Goal: Information Seeking & Learning: Learn about a topic

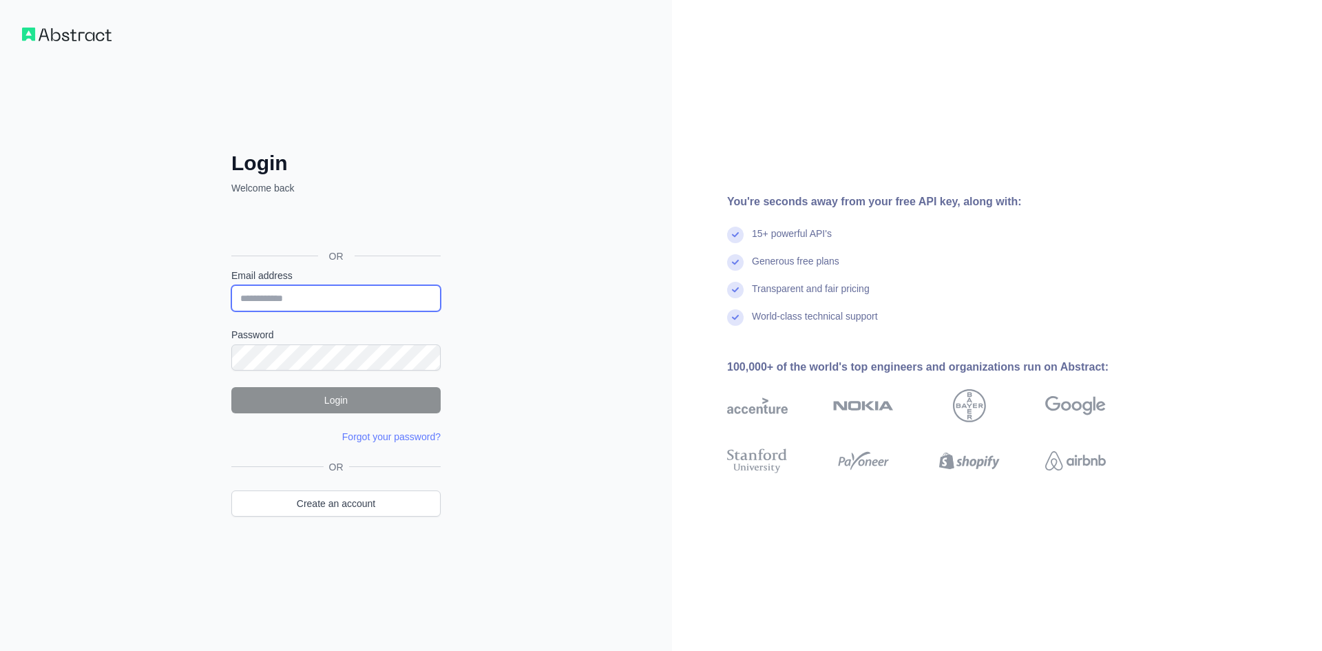
click at [310, 293] on input "Email address" at bounding box center [335, 298] width 209 height 26
type input "*"
type input "**********"
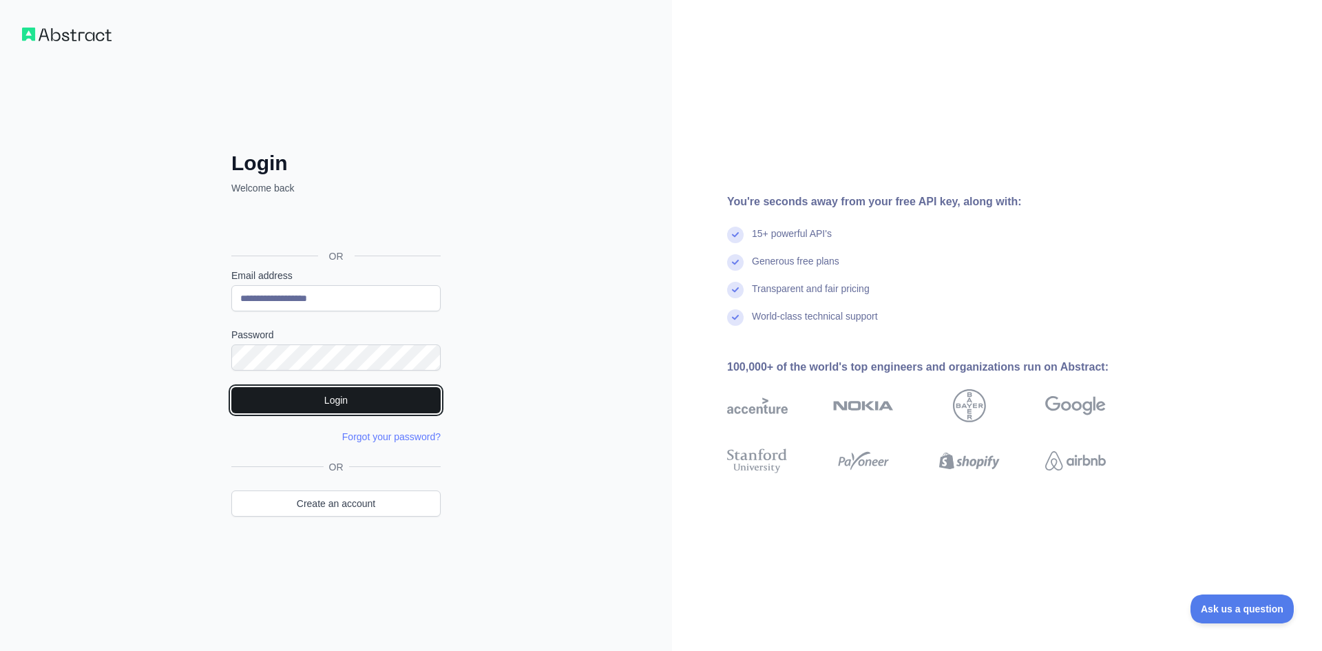
click at [390, 403] on button "Login" at bounding box center [335, 400] width 209 height 26
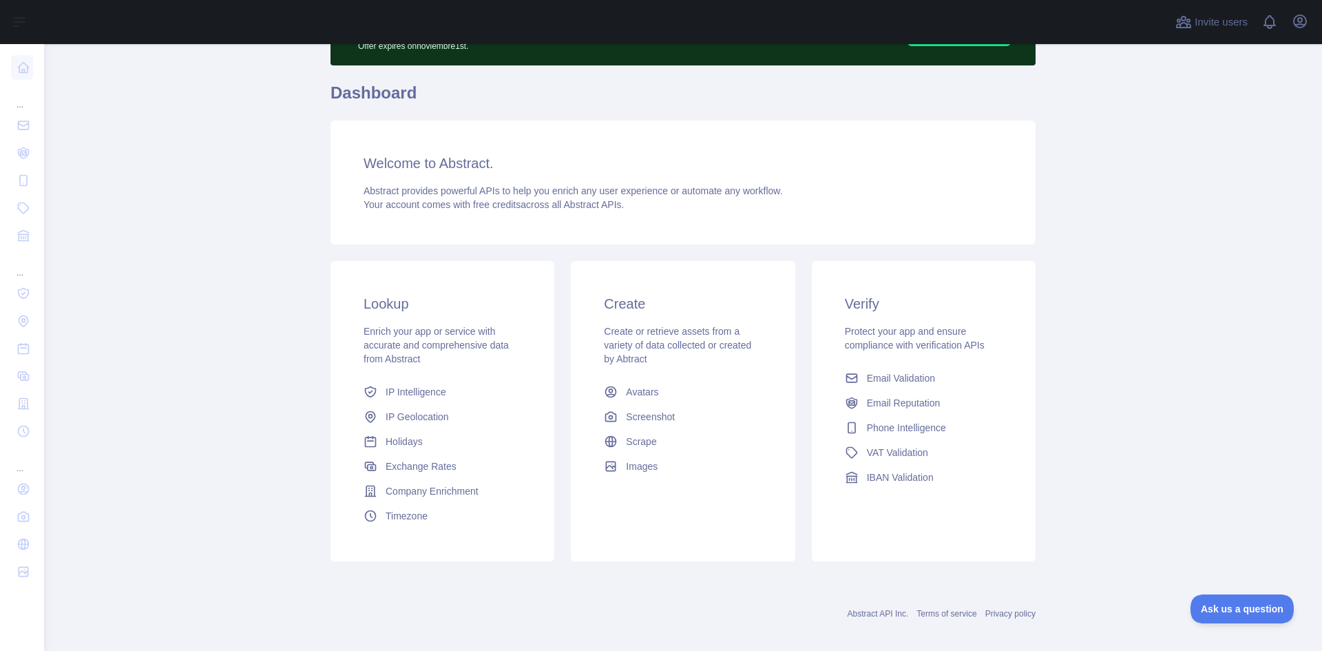
scroll to position [98, 0]
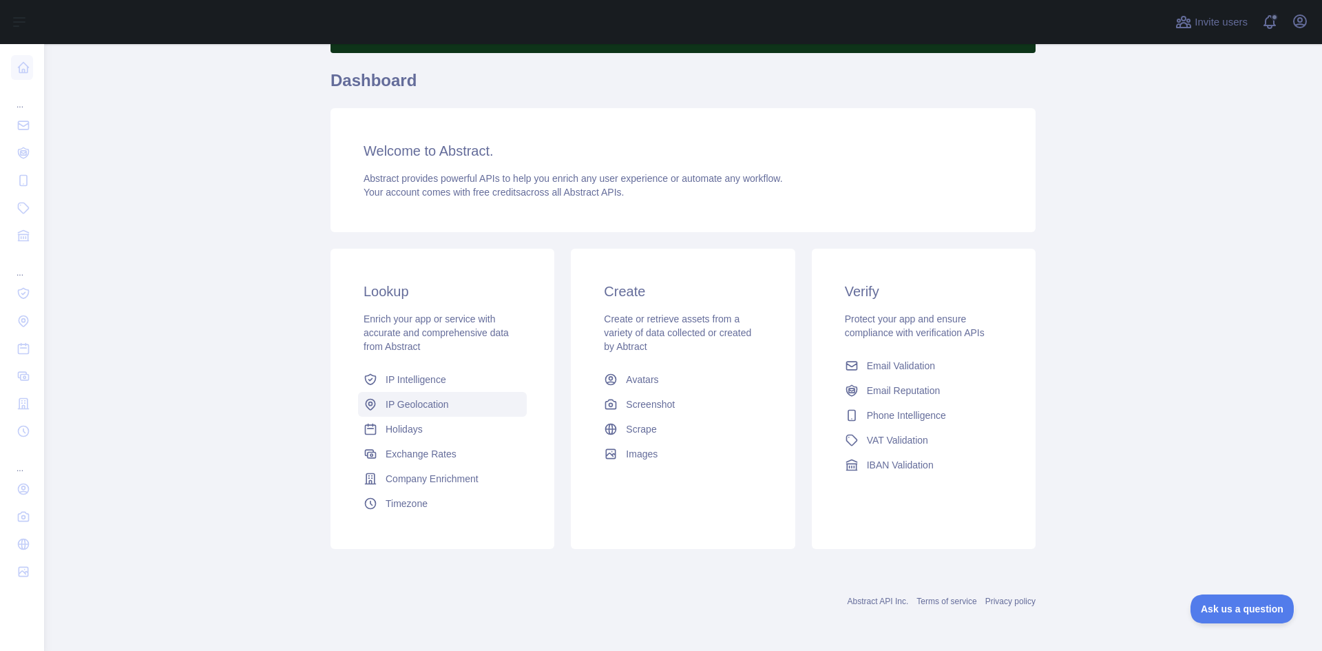
click at [447, 405] on link "IP Geolocation" at bounding box center [442, 404] width 169 height 25
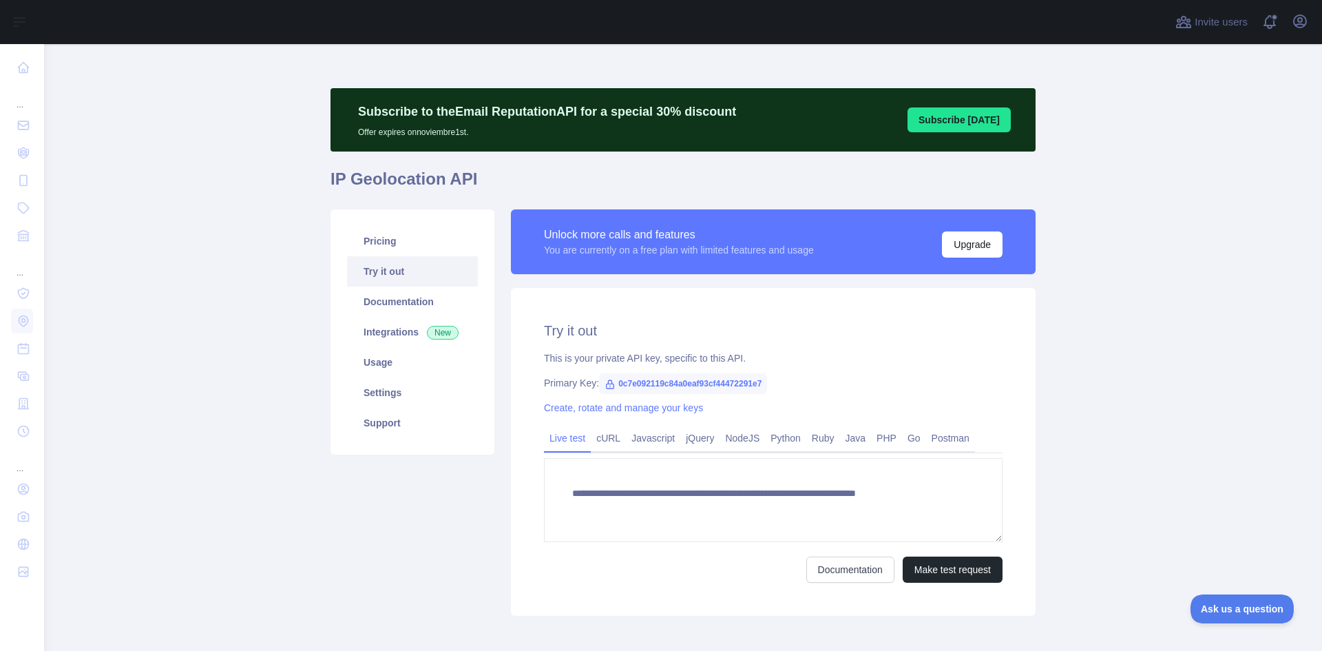
type textarea "**********"
click at [412, 360] on link "Usage" at bounding box center [412, 362] width 131 height 30
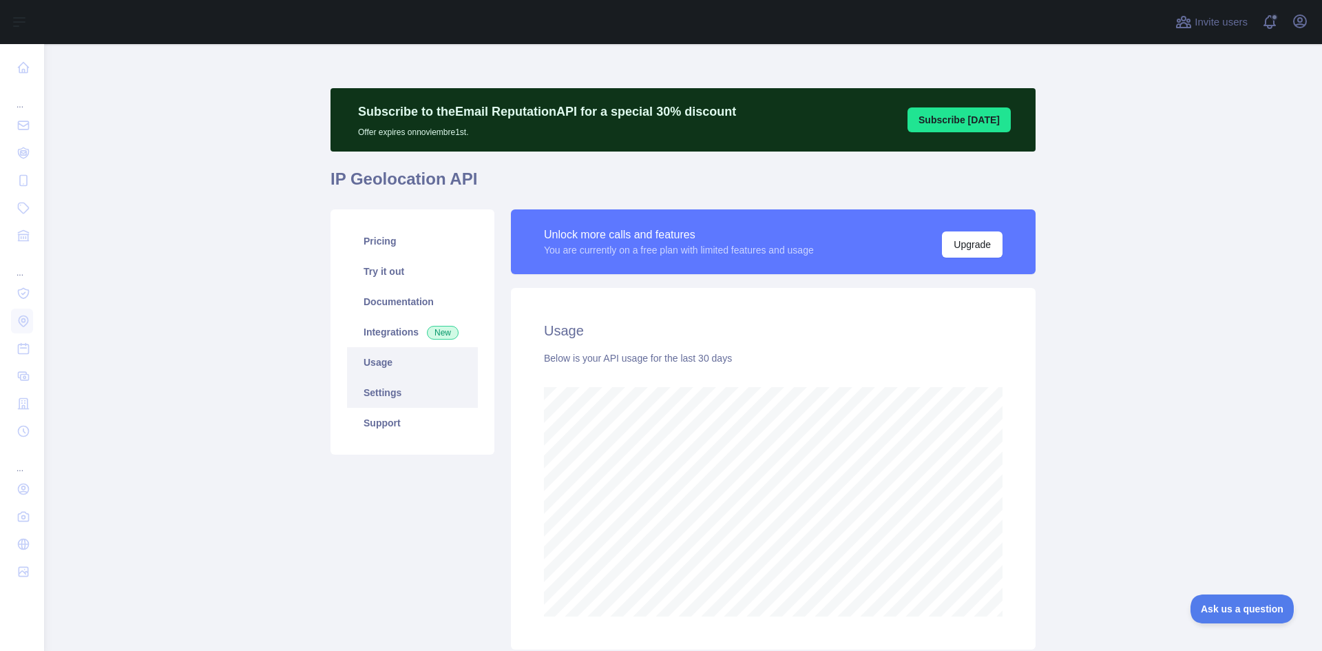
click at [412, 394] on link "Settings" at bounding box center [412, 392] width 131 height 30
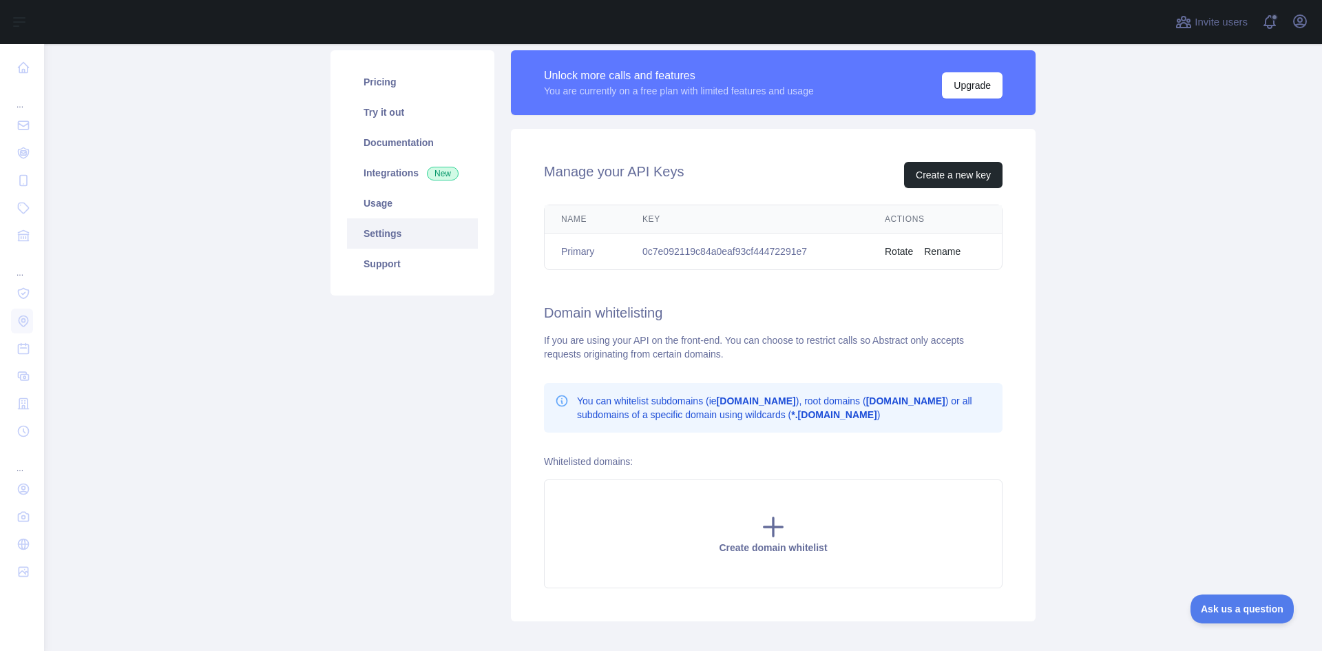
scroll to position [25, 0]
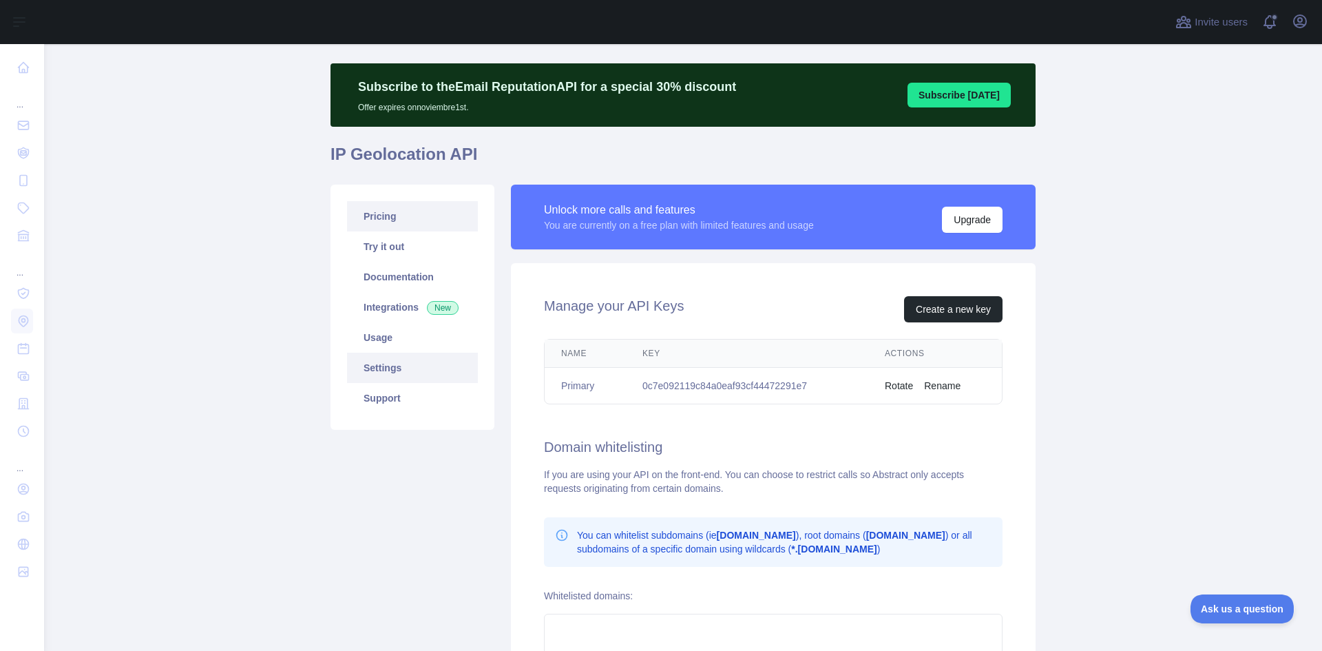
click at [386, 218] on link "Pricing" at bounding box center [412, 216] width 131 height 30
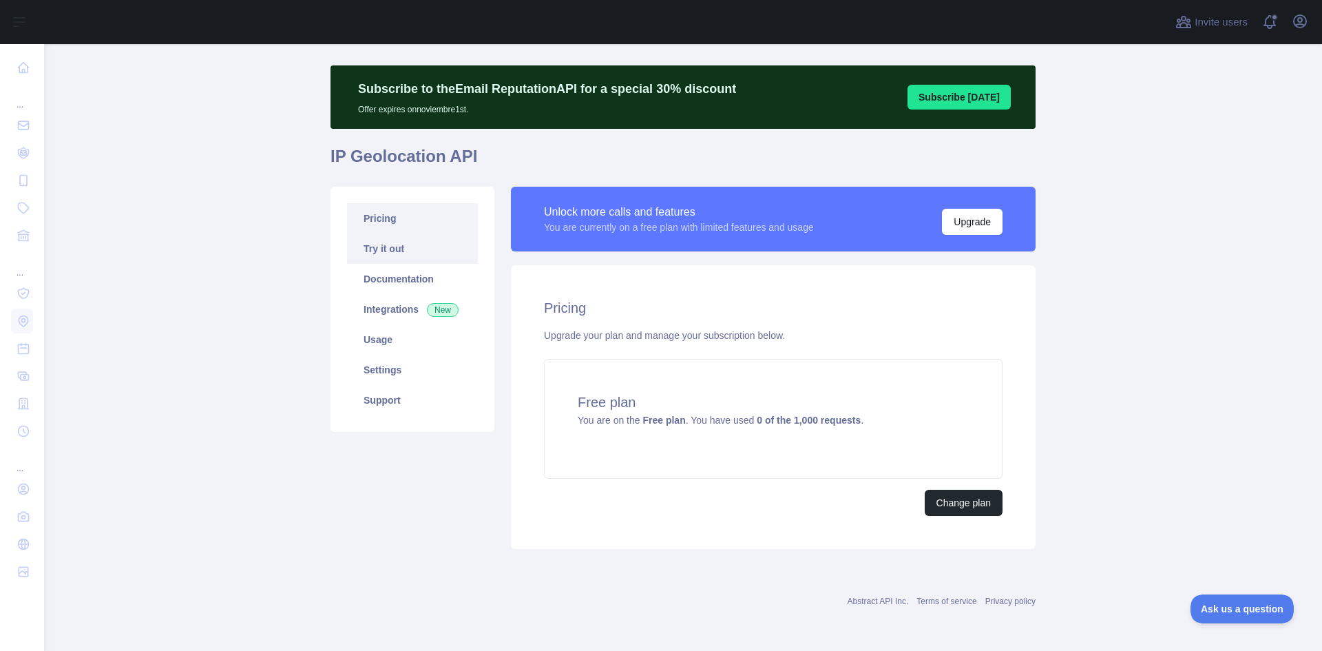
scroll to position [23, 0]
click at [394, 242] on link "Try it out" at bounding box center [412, 248] width 131 height 30
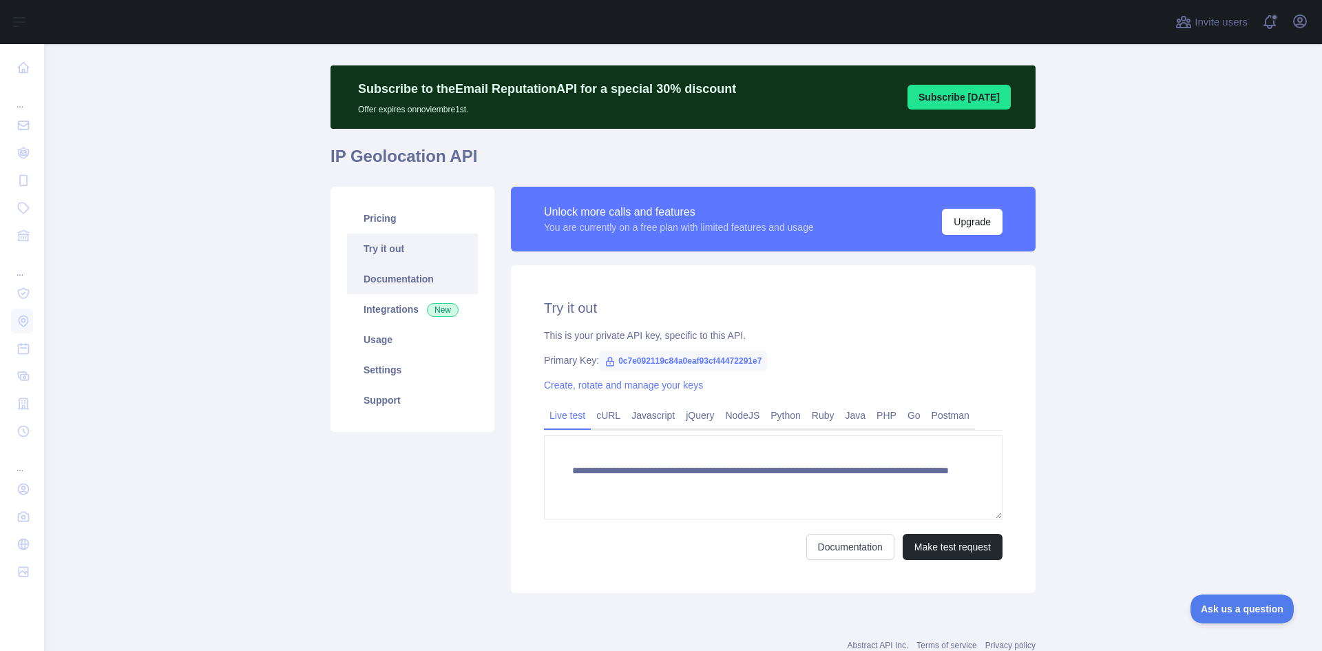
click at [402, 277] on link "Documentation" at bounding box center [412, 279] width 131 height 30
click at [412, 339] on link "Usage" at bounding box center [412, 339] width 131 height 30
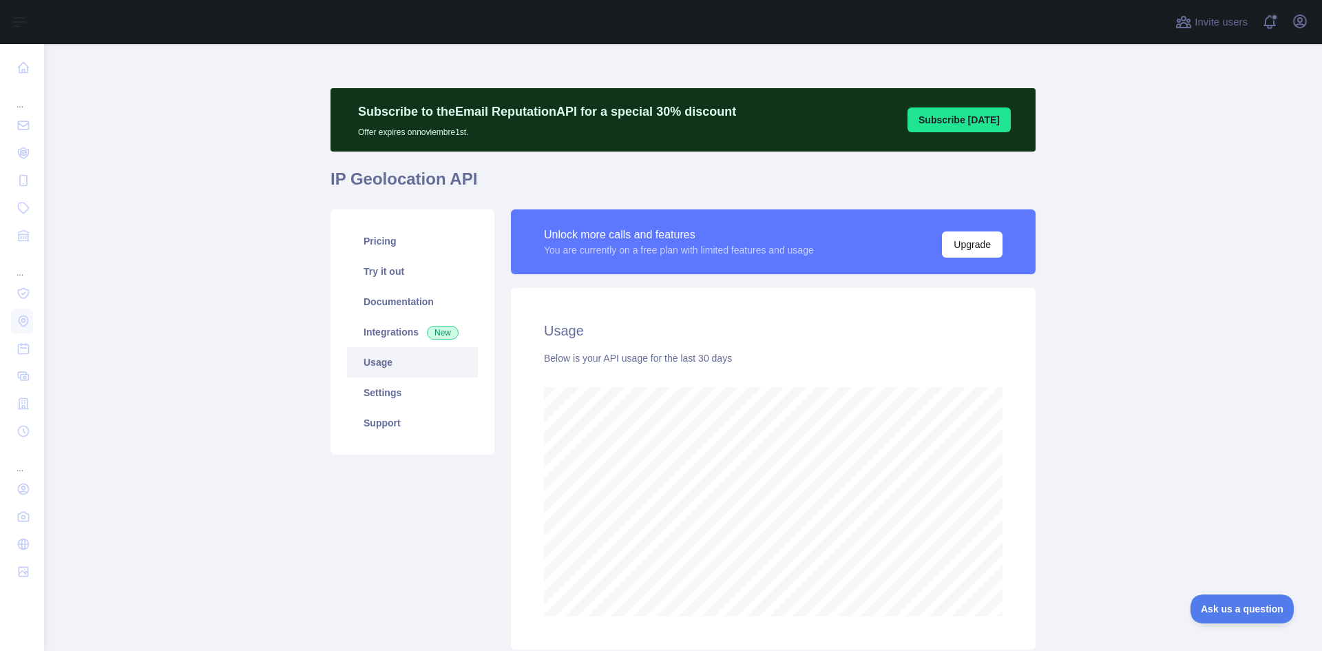
scroll to position [607, 1267]
click at [401, 268] on link "Try it out" at bounding box center [412, 271] width 131 height 30
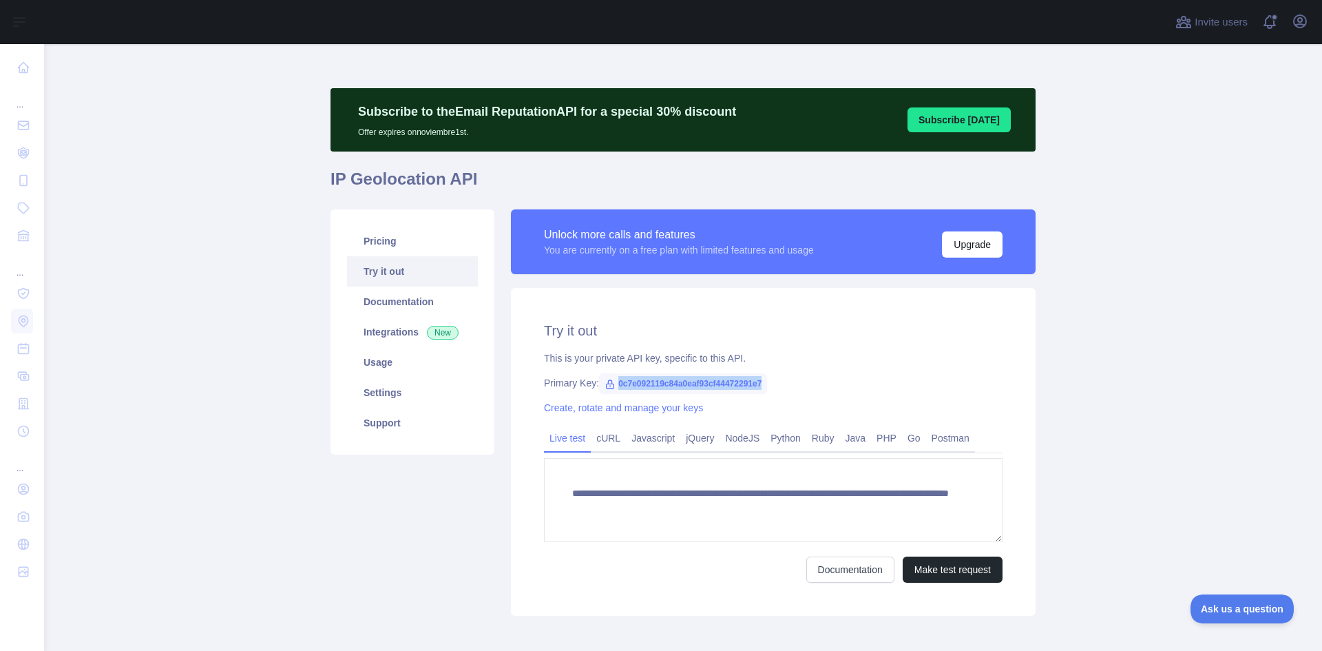
drag, startPoint x: 755, startPoint y: 383, endPoint x: 609, endPoint y: 382, distance: 146.6
click at [609, 382] on span "0c7e092119c84a0eaf93cf44472291e7" at bounding box center [683, 383] width 168 height 21
copy span "0c7e092119c84a0eaf93cf44472291e7"
